Goal: Task Accomplishment & Management: Manage account settings

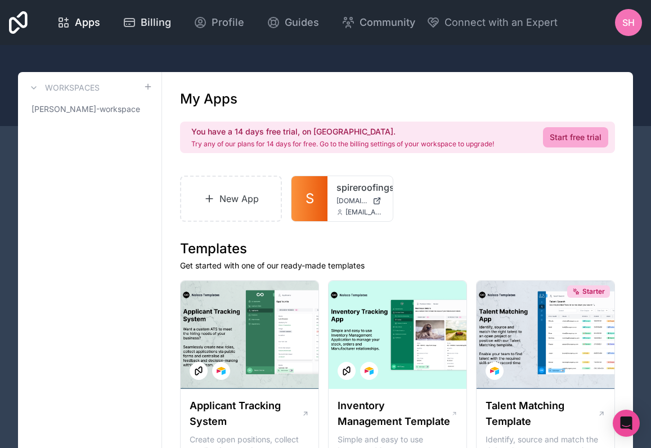
click at [171, 24] on div "Billing" at bounding box center [147, 23] width 48 height 16
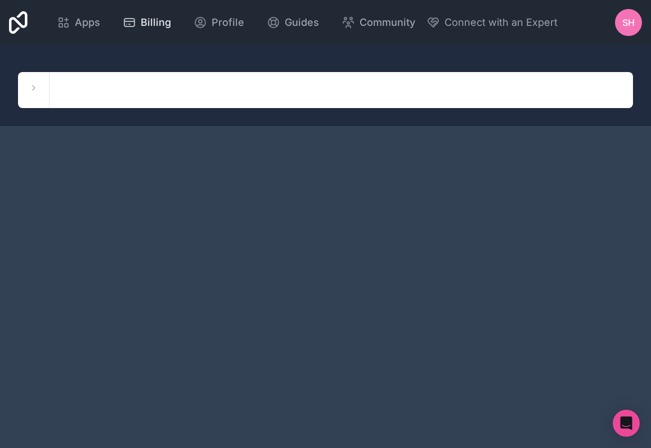
click at [171, 19] on span "Billing" at bounding box center [156, 23] width 30 height 16
click at [558, 26] on span "Connect with an Expert" at bounding box center [501, 23] width 113 height 16
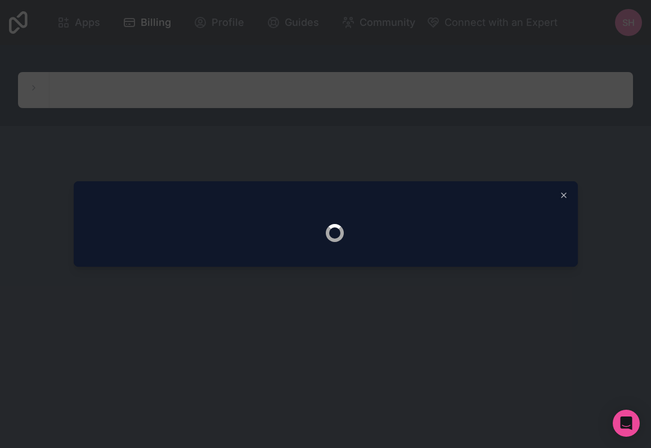
click at [624, 23] on div at bounding box center [325, 224] width 651 height 448
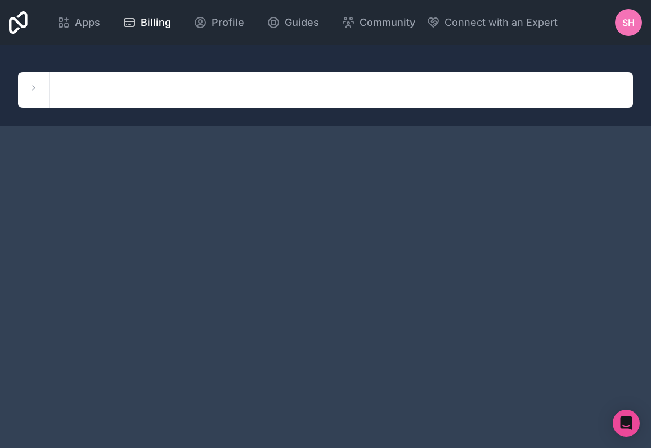
click at [624, 23] on span "SH" at bounding box center [629, 23] width 12 height 14
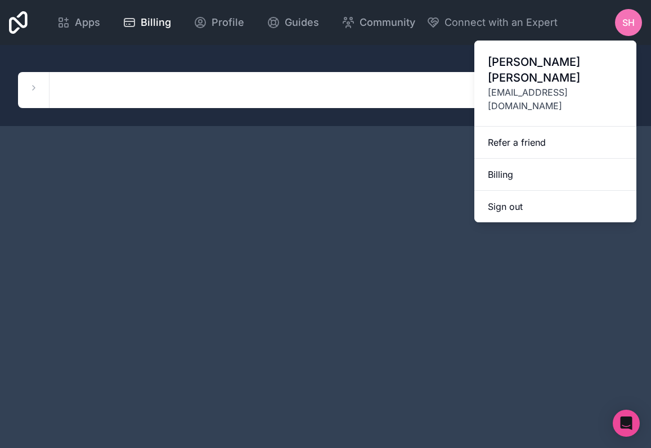
click at [518, 159] on link "Billing" at bounding box center [556, 175] width 162 height 32
